Goal: Communication & Community: Answer question/provide support

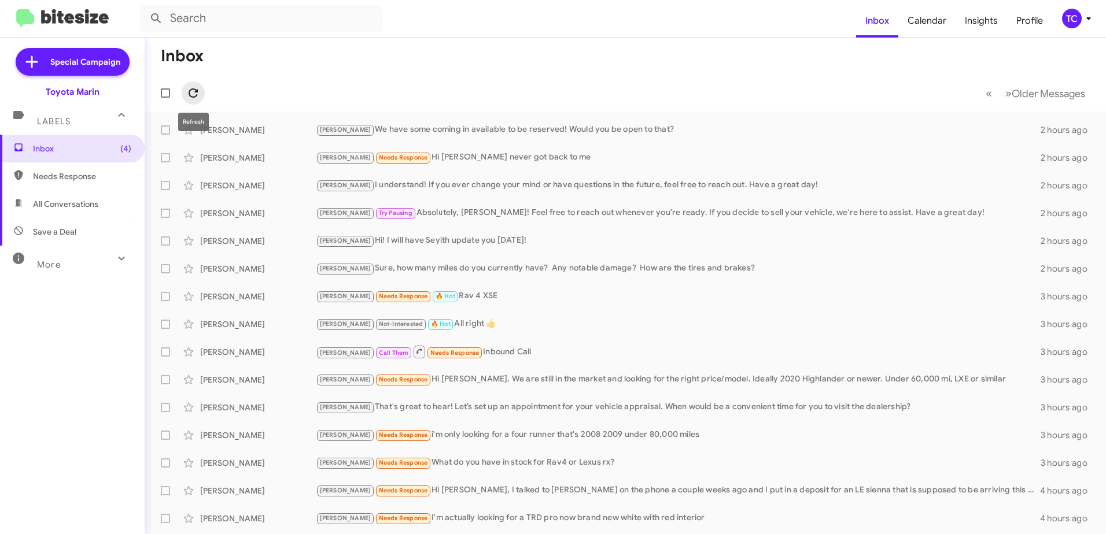
click at [195, 88] on icon at bounding box center [193, 93] width 14 height 14
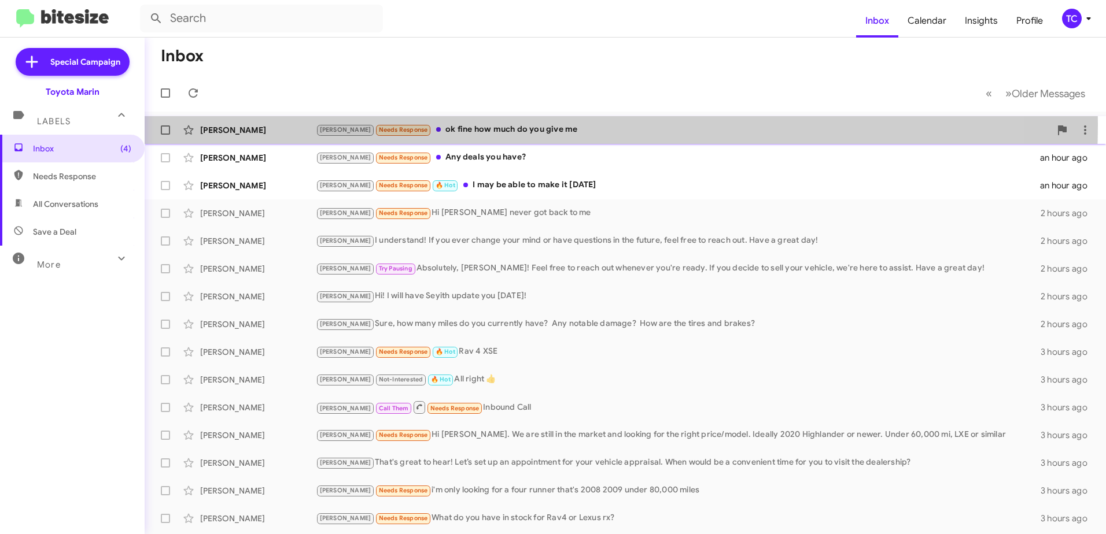
click at [473, 124] on div "[PERSON_NAME] Needs Response ok fine how much do you give me" at bounding box center [683, 129] width 734 height 13
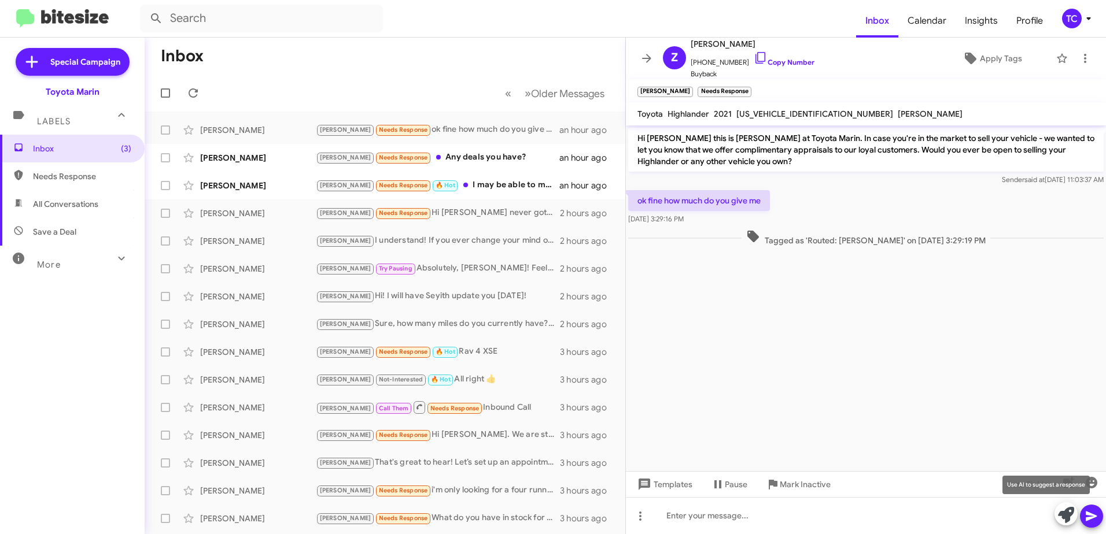
click at [1061, 514] on icon at bounding box center [1066, 515] width 16 height 16
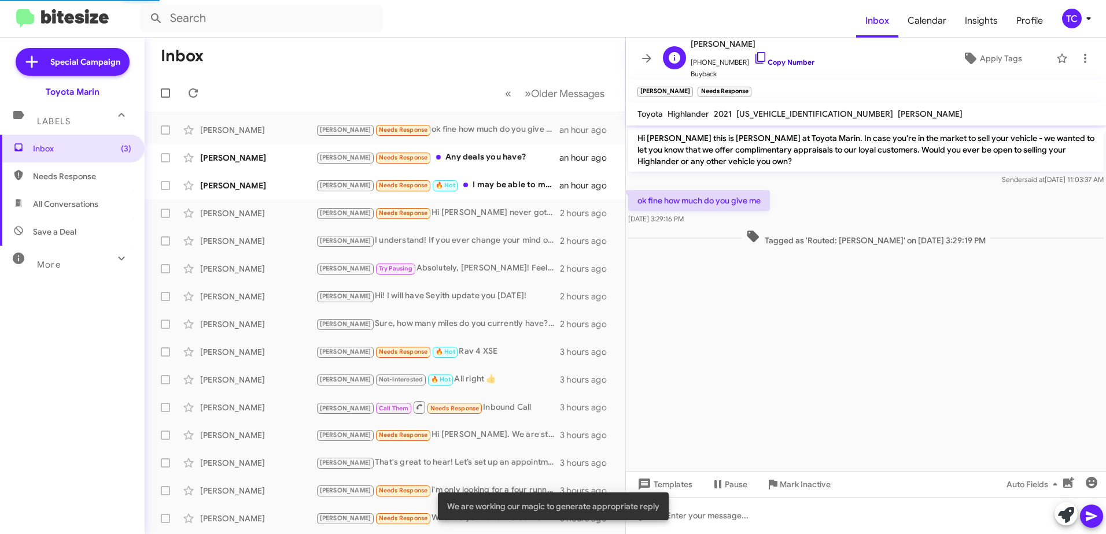
click at [755, 59] on icon at bounding box center [760, 58] width 10 height 12
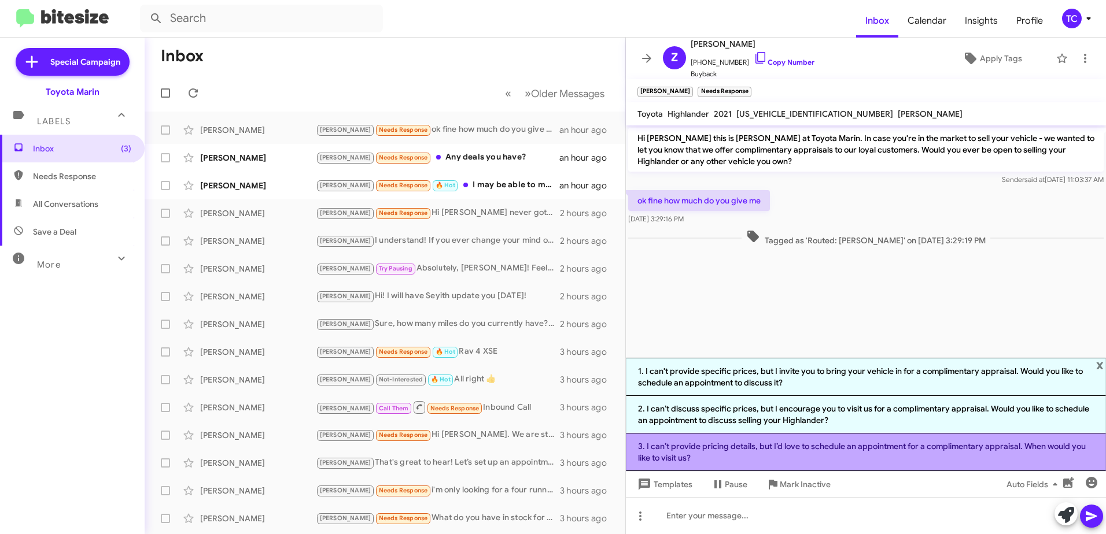
click at [803, 445] on li "3. I can’t provide pricing details, but I’d love to schedule an appointment for…" at bounding box center [866, 453] width 480 height 38
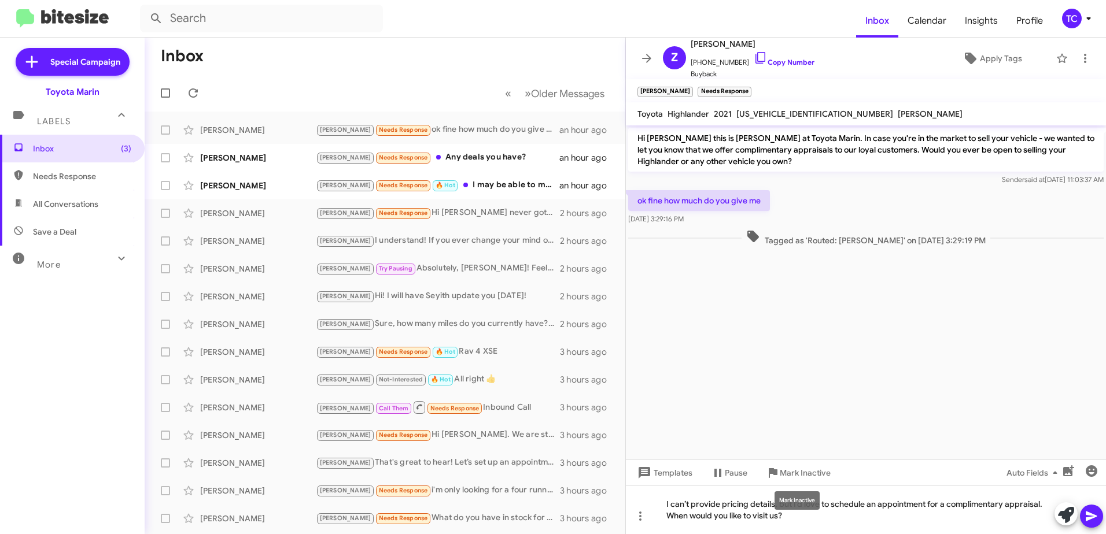
click at [799, 517] on mat-tooltip-component "Mark Inactive" at bounding box center [796, 500] width 61 height 35
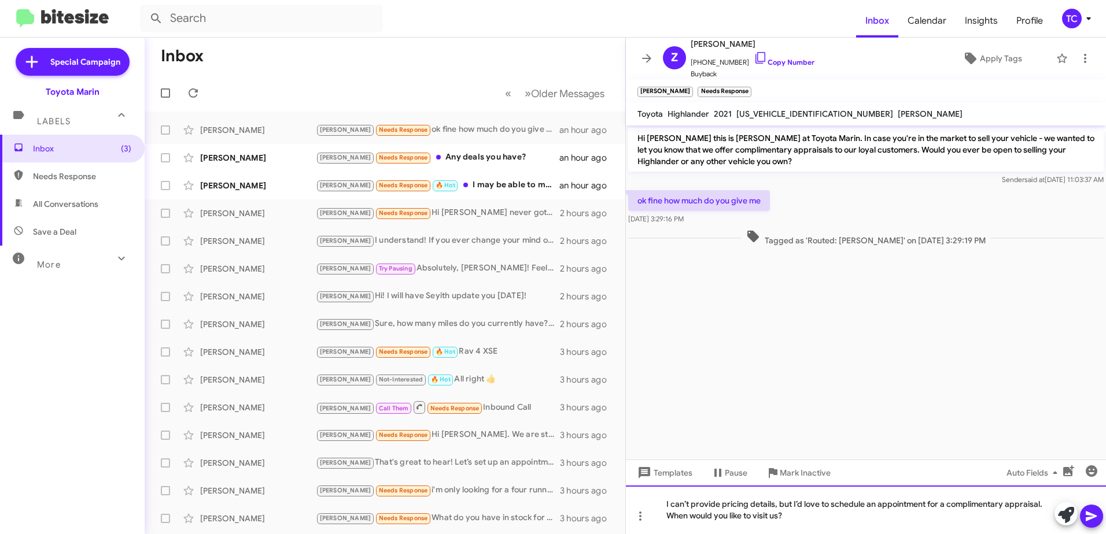
click at [839, 509] on div "I can’t provide pricing details, but I’d love to schedule an appointment for a …" at bounding box center [866, 510] width 480 height 49
click at [792, 503] on div "I can’t provide pricing details, but I’d love to schedule an appointment for a …" at bounding box center [866, 510] width 480 height 49
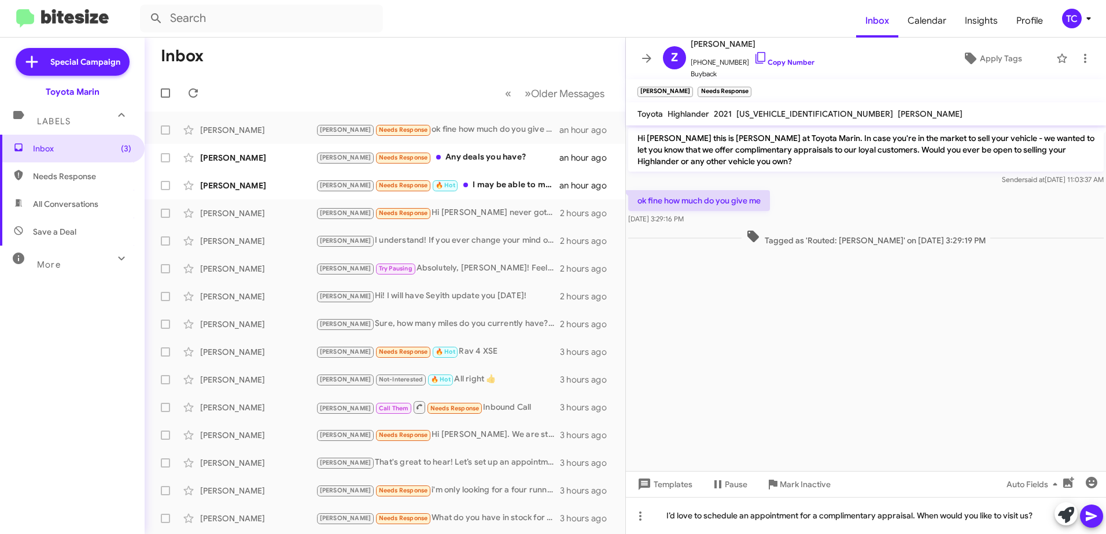
click at [1087, 511] on icon at bounding box center [1091, 516] width 14 height 14
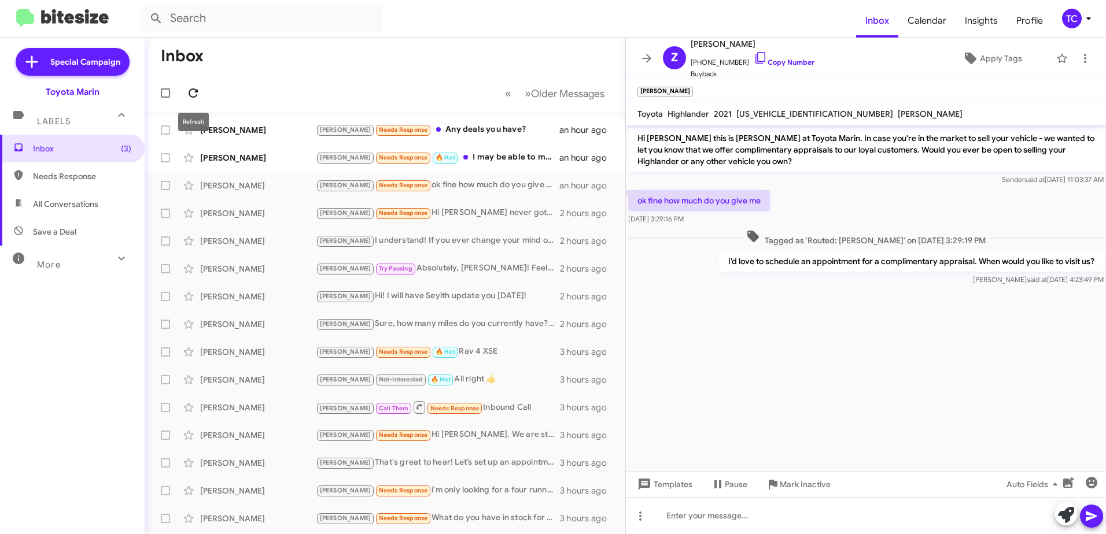
click at [194, 94] on icon at bounding box center [193, 93] width 14 height 14
click at [646, 60] on icon at bounding box center [647, 58] width 14 height 14
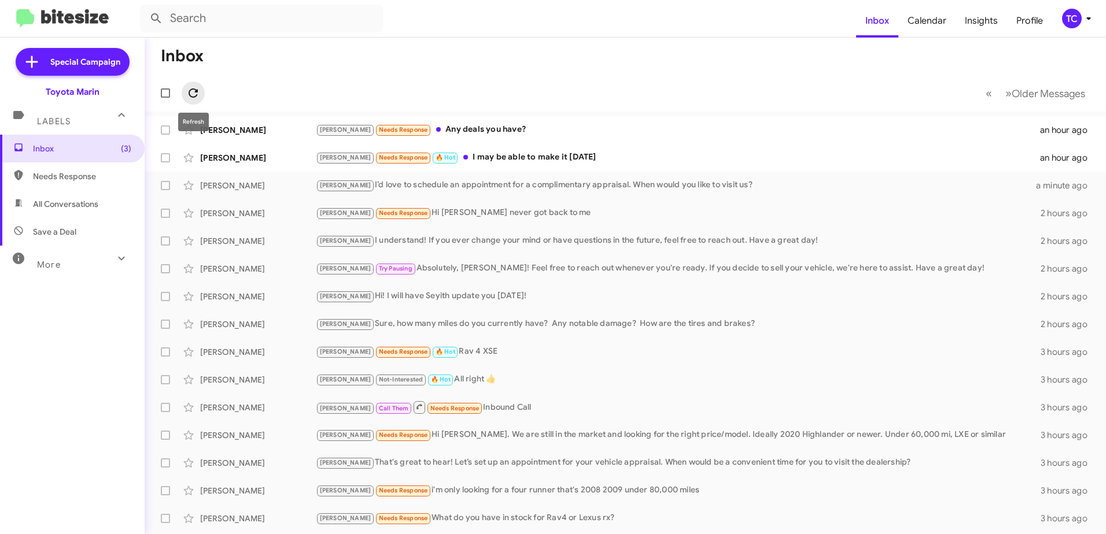
click at [195, 89] on icon at bounding box center [193, 93] width 14 height 14
click at [444, 376] on div "[PERSON_NAME] Not-Interested 🔥 Hot All right 👍" at bounding box center [683, 379] width 734 height 13
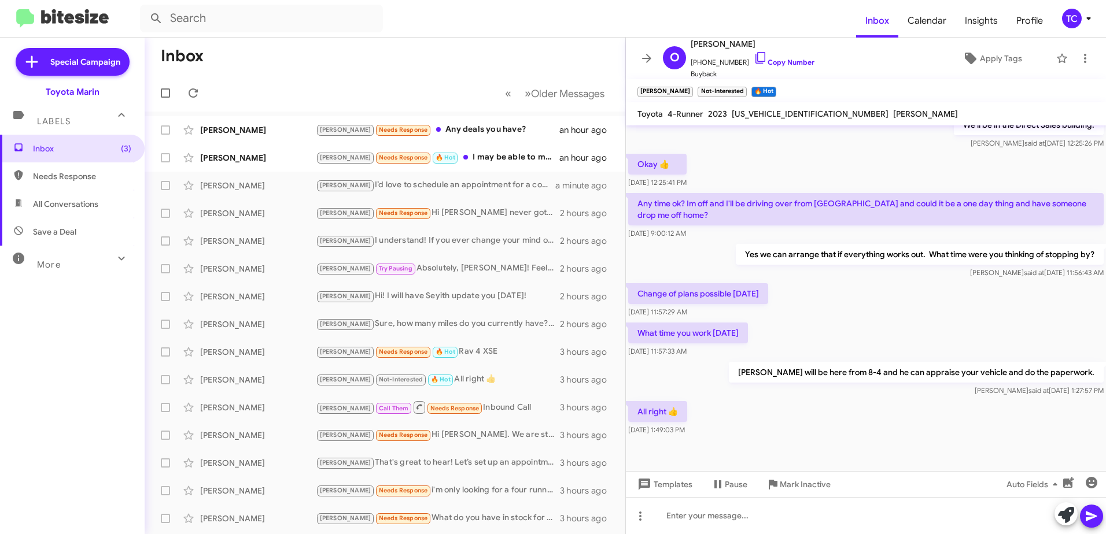
scroll to position [405, 0]
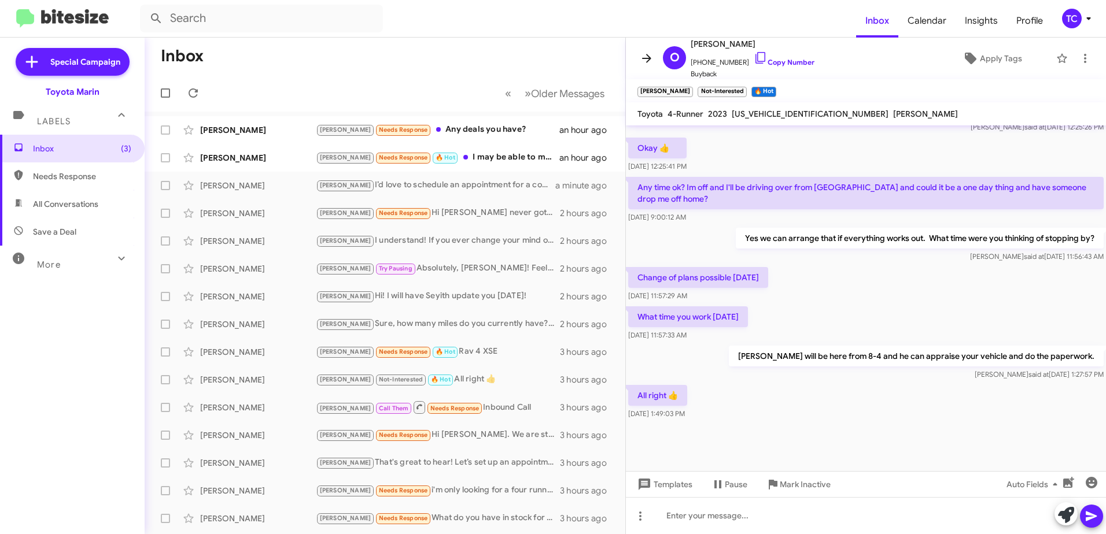
click at [642, 58] on icon at bounding box center [646, 58] width 9 height 9
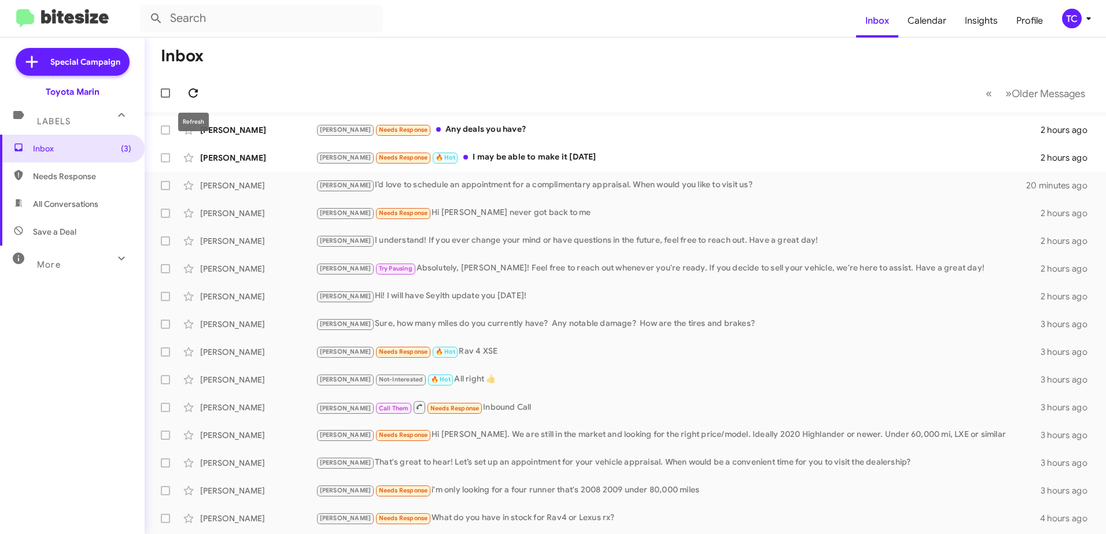
click at [197, 95] on icon at bounding box center [193, 92] width 9 height 9
